Goal: Find specific page/section: Find specific page/section

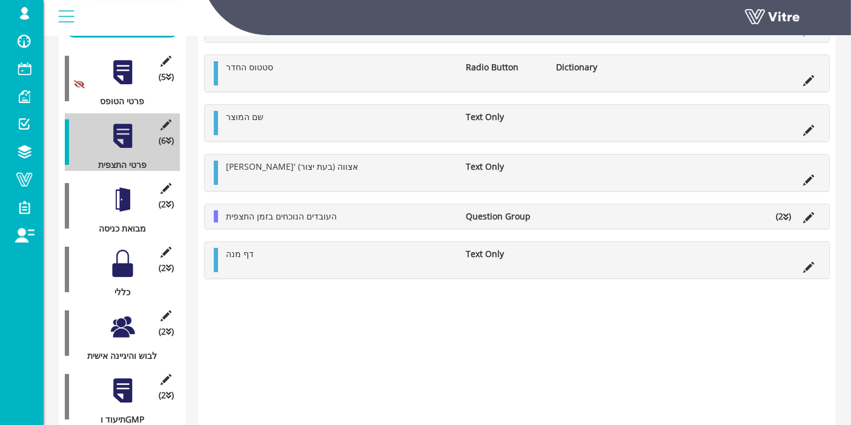
scroll to position [202, 0]
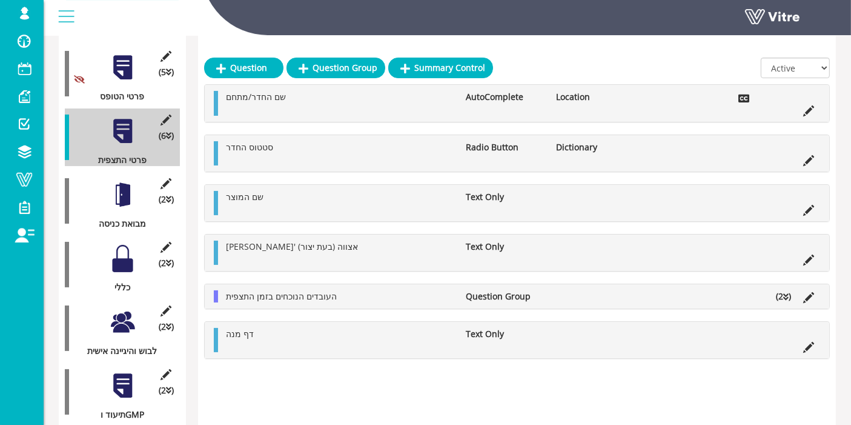
click at [125, 187] on div at bounding box center [122, 194] width 27 height 27
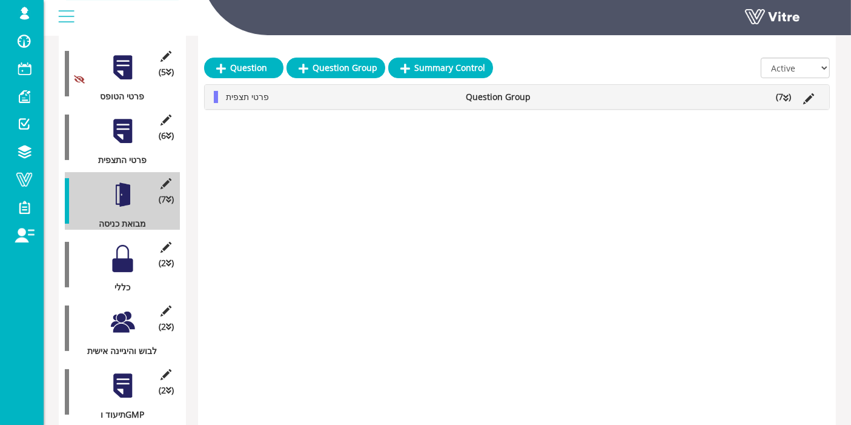
click at [787, 98] on icon at bounding box center [785, 98] width 5 height 8
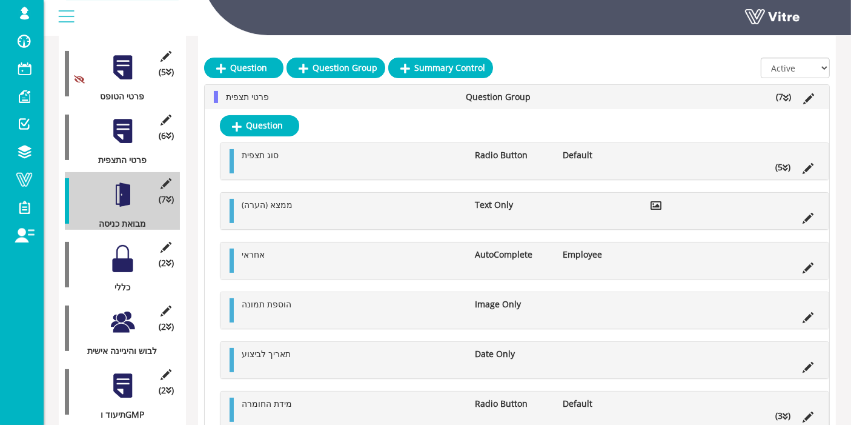
click at [128, 251] on div at bounding box center [122, 258] width 27 height 27
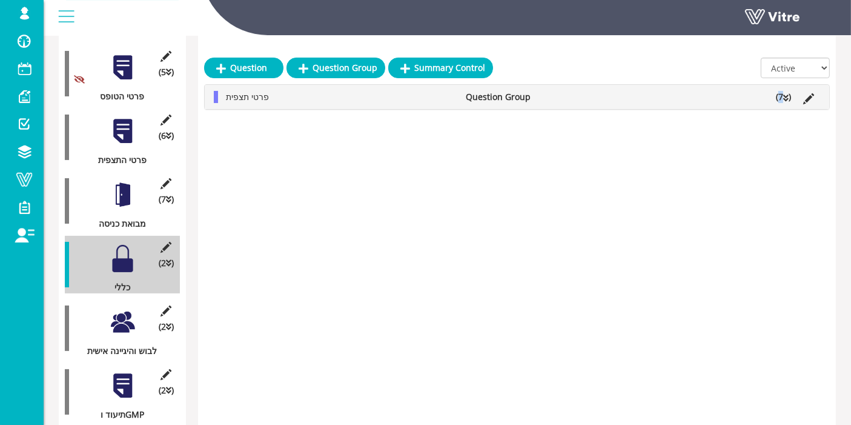
click at [784, 96] on li "(7 )" at bounding box center [783, 97] width 27 height 12
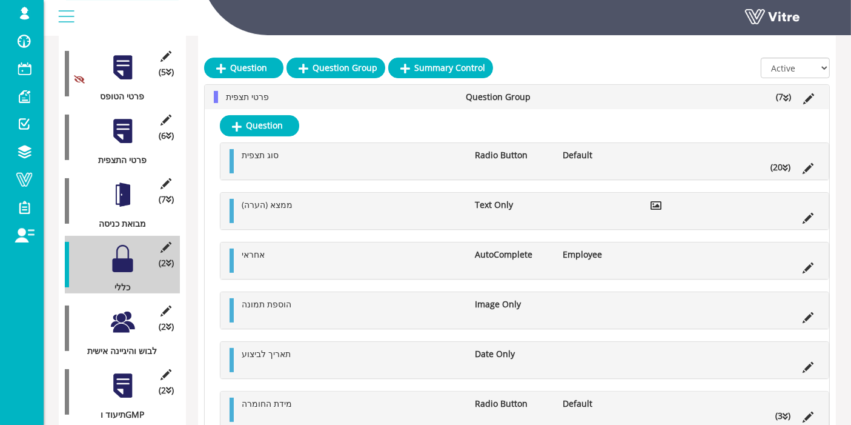
click at [119, 308] on div at bounding box center [122, 321] width 27 height 27
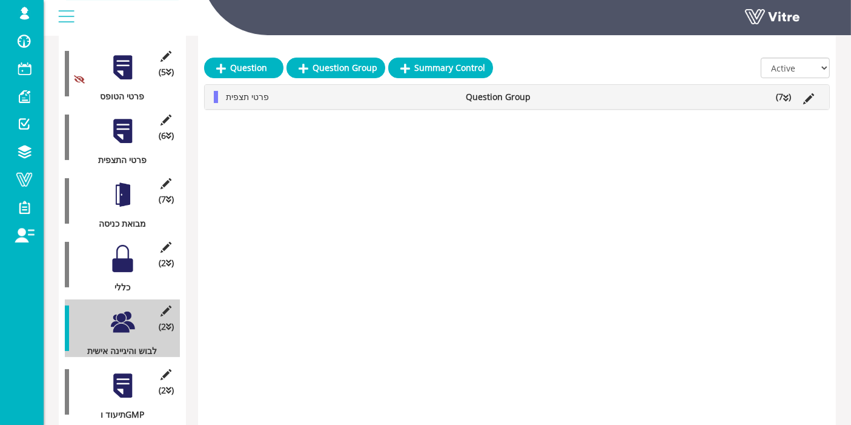
click at [785, 94] on icon at bounding box center [785, 98] width 5 height 8
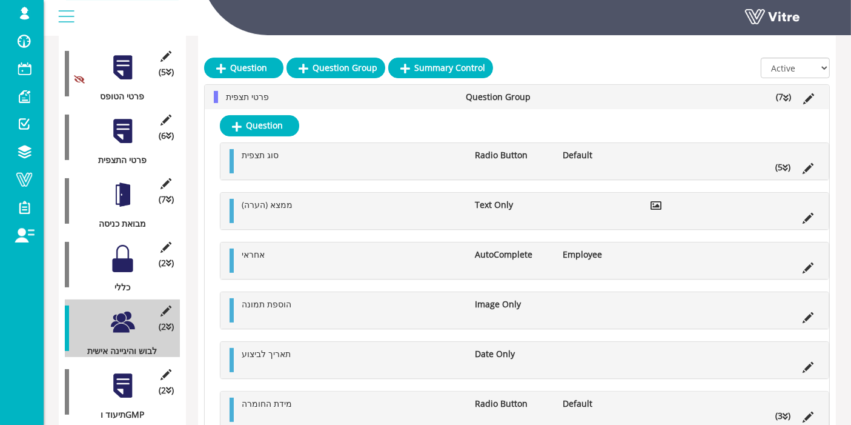
click at [115, 372] on div at bounding box center [122, 385] width 27 height 27
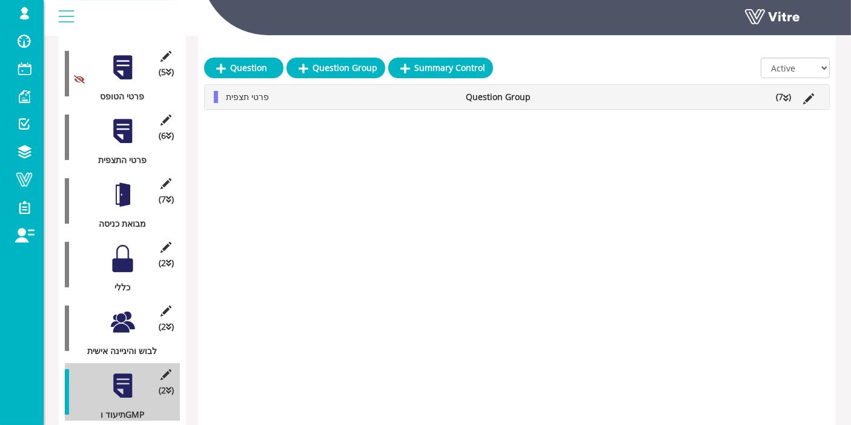
click at [790, 93] on li "(7 )" at bounding box center [783, 97] width 27 height 12
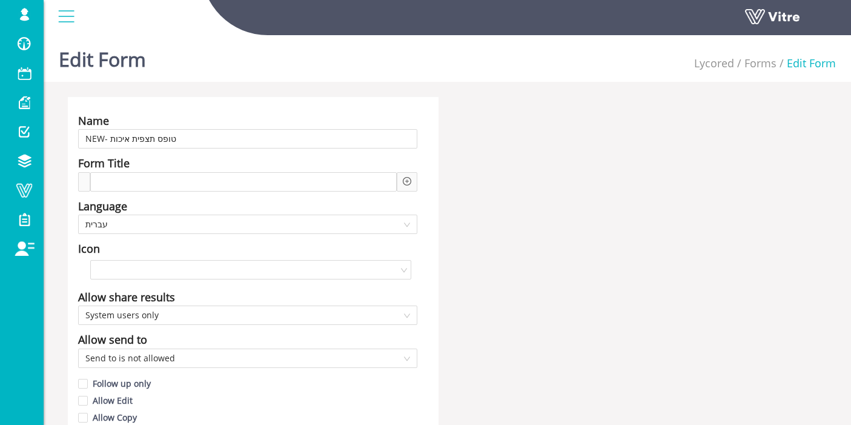
scroll to position [875, 0]
